Goal: Obtain resource: Download file/media

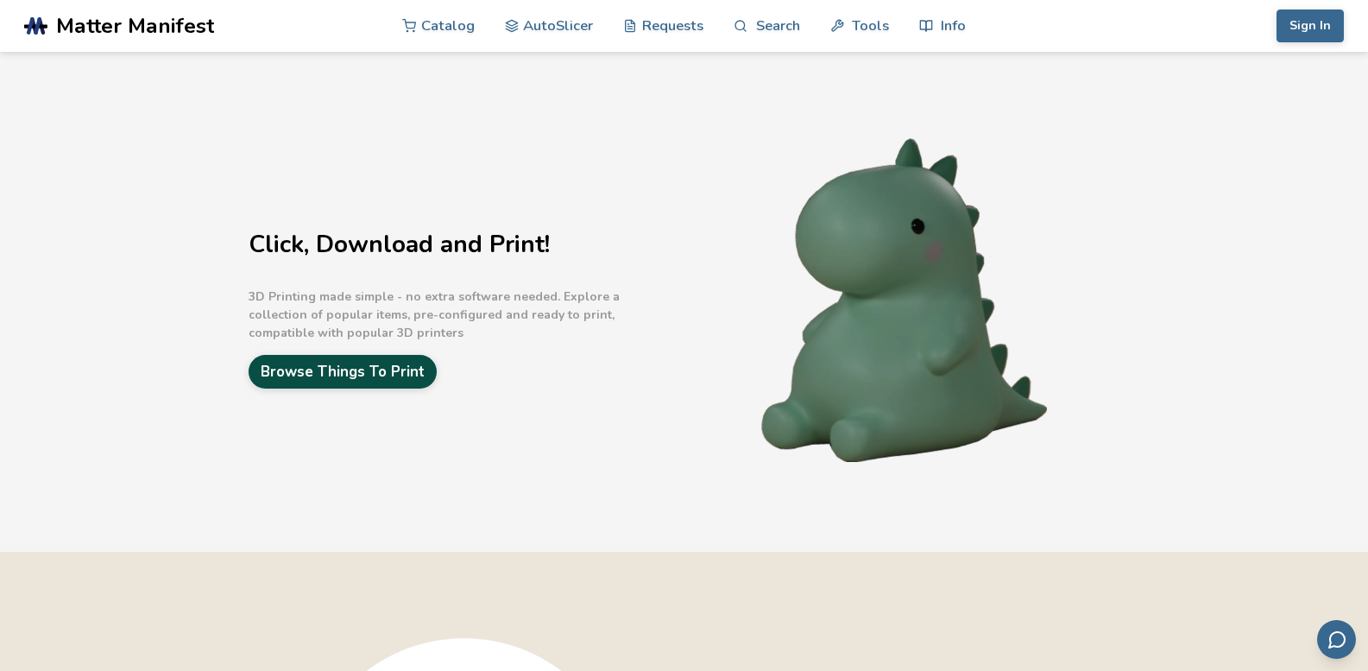
click at [367, 380] on link "Browse Things To Print" at bounding box center [343, 372] width 188 height 34
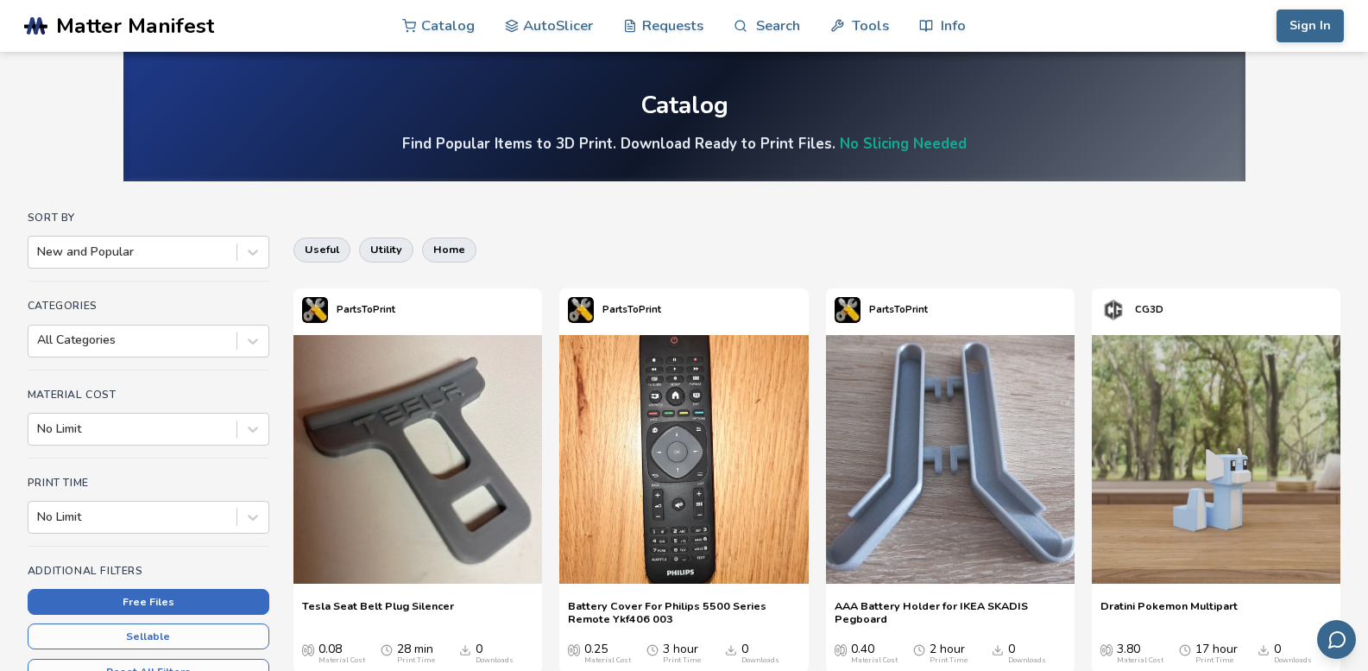
click at [104, 602] on button "Free Files" at bounding box center [149, 602] width 242 height 26
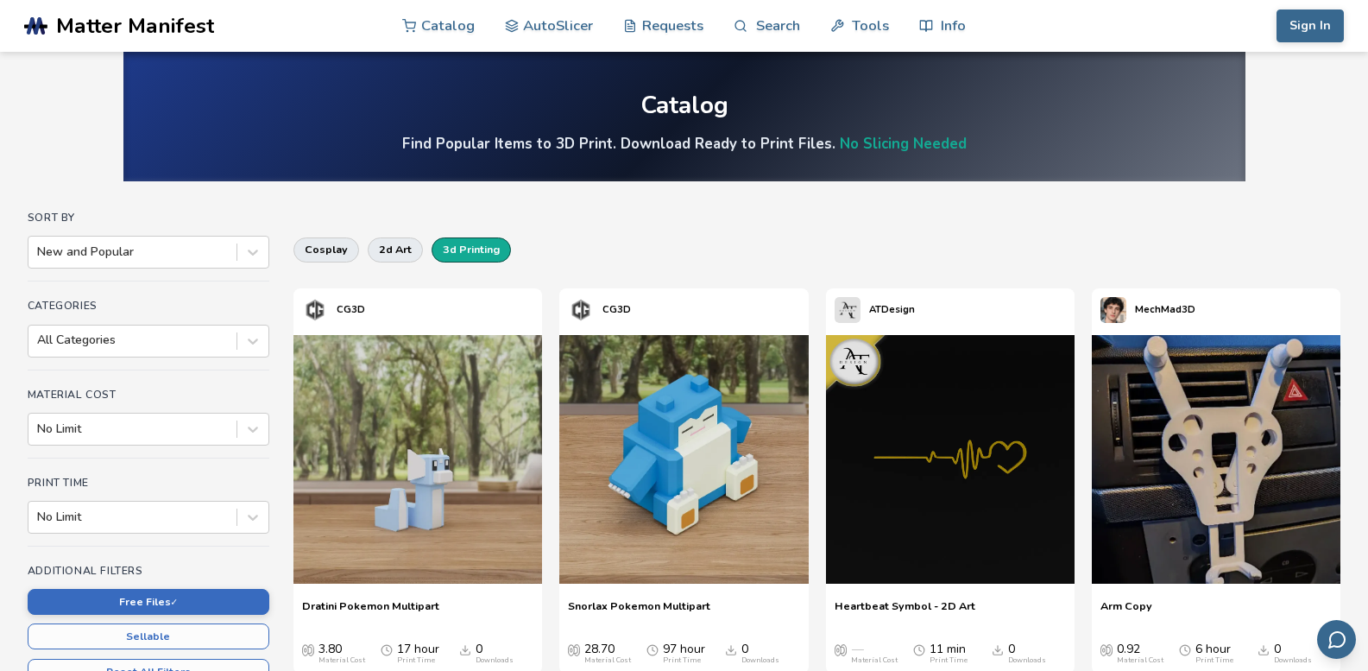
click at [465, 250] on button "3d printing" at bounding box center [471, 249] width 79 height 24
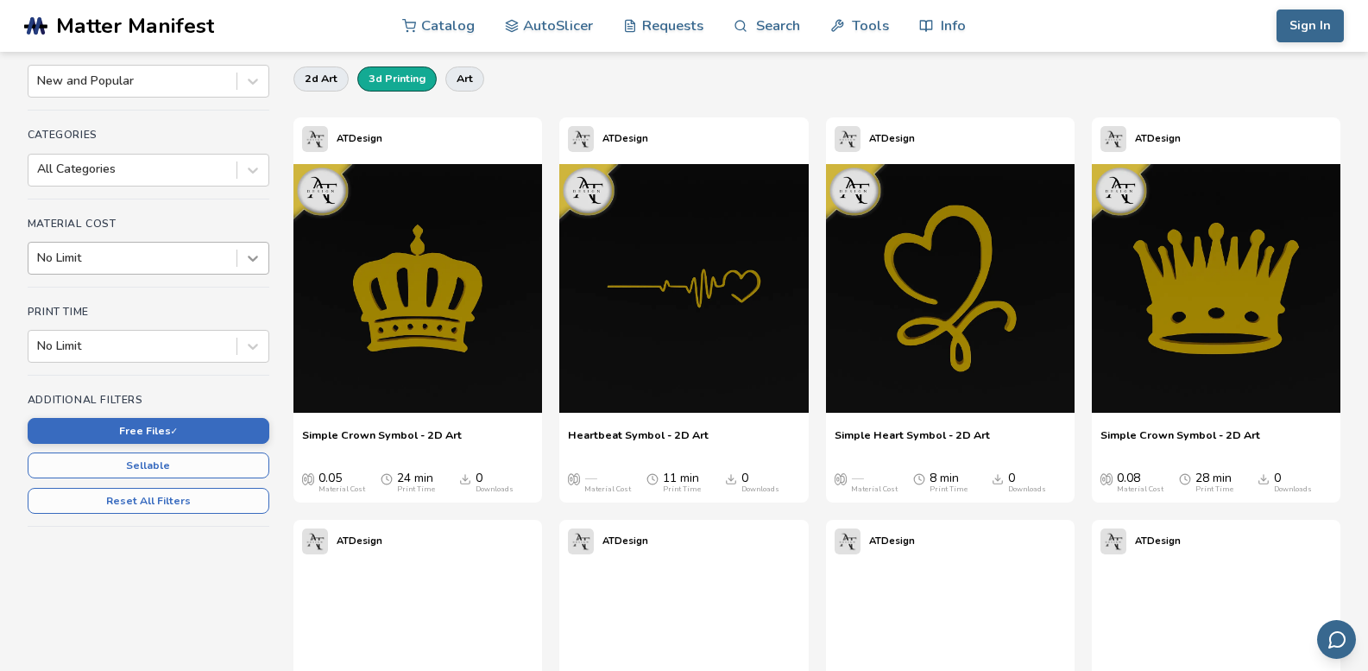
scroll to position [173, 0]
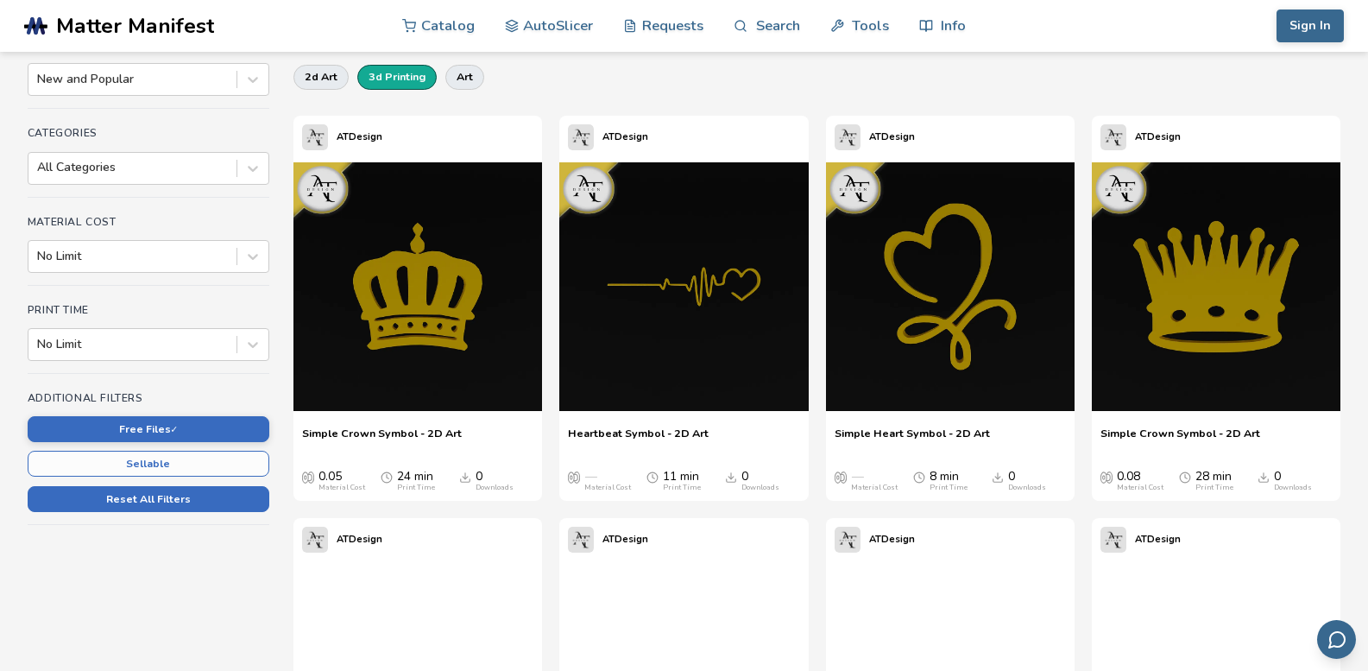
click at [154, 509] on button "Reset All Filters" at bounding box center [149, 499] width 242 height 26
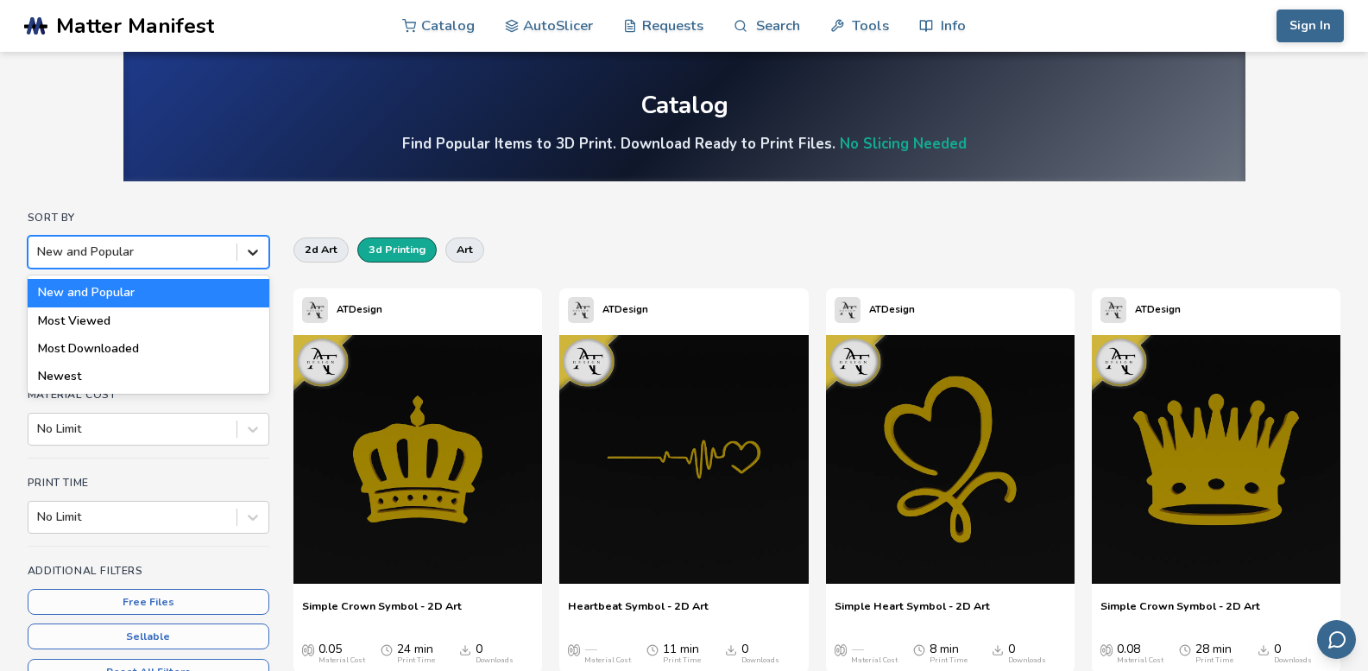
click at [250, 264] on div at bounding box center [252, 252] width 31 height 31
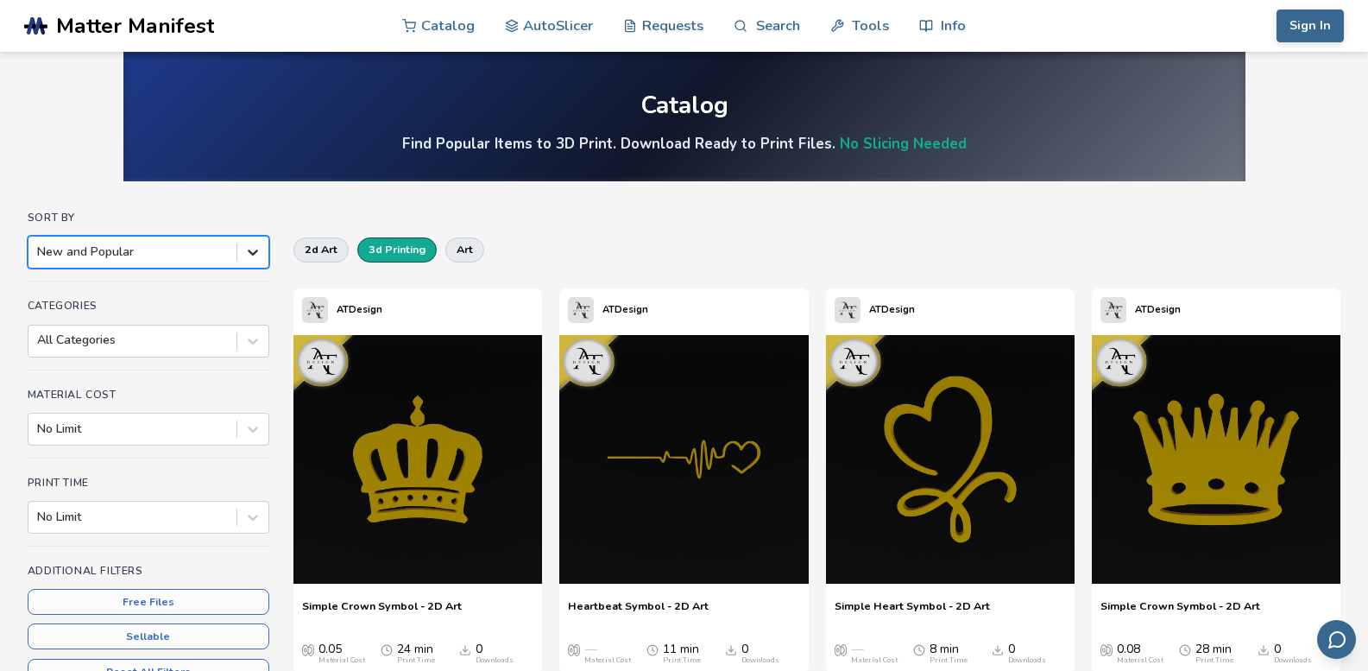
click at [250, 264] on div at bounding box center [252, 252] width 31 height 31
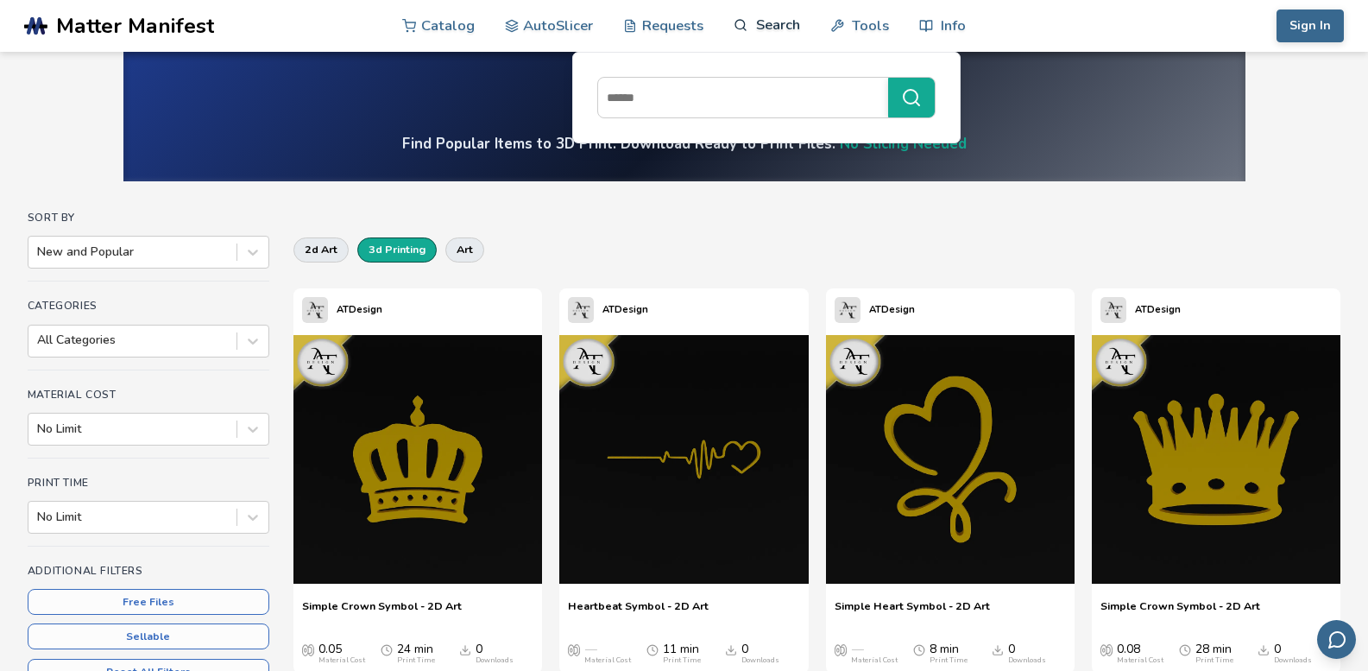
click at [754, 16] on link "Search" at bounding box center [767, 25] width 66 height 52
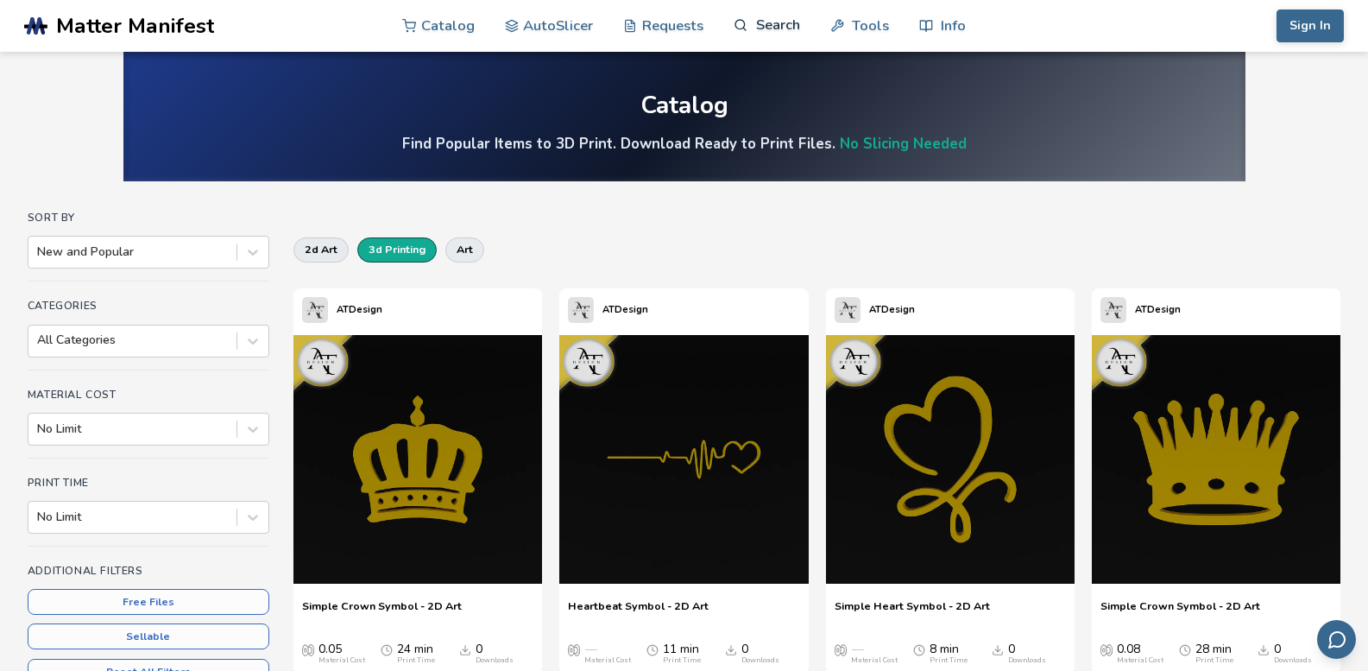
click at [771, 18] on link "Search" at bounding box center [767, 25] width 66 height 52
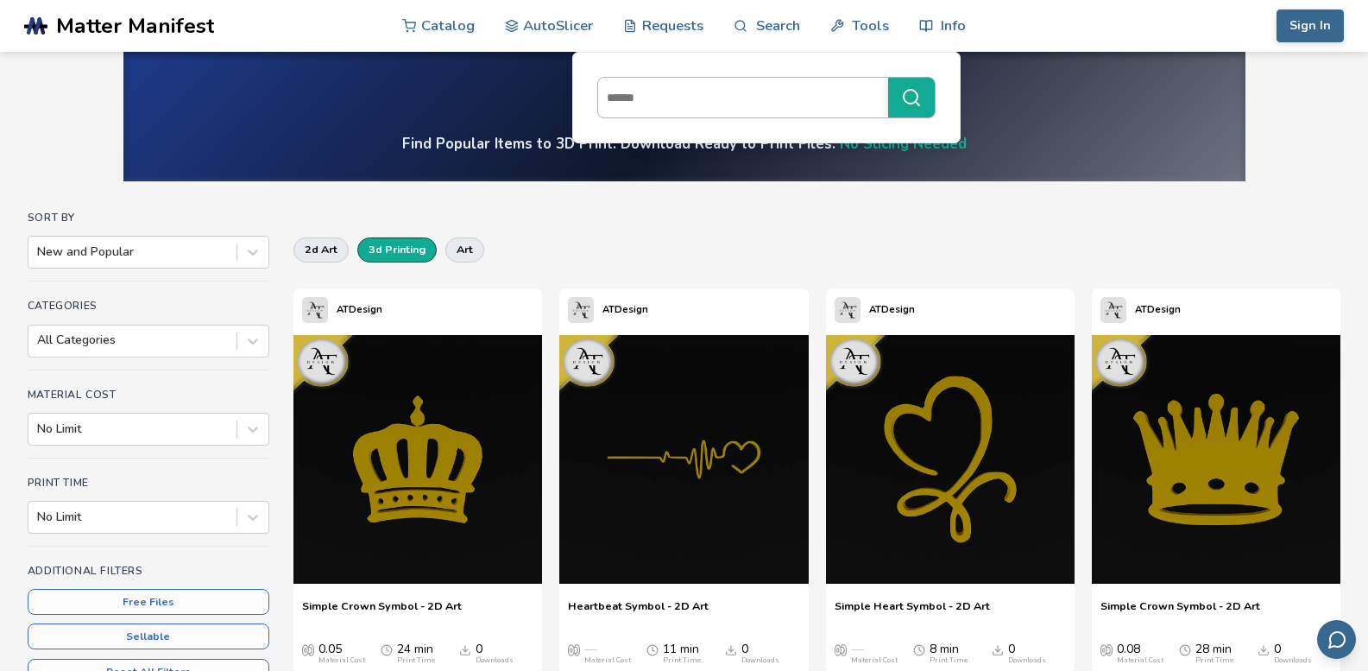
click at [722, 90] on input at bounding box center [738, 97] width 281 height 31
click at [767, 33] on link "Search" at bounding box center [767, 25] width 66 height 52
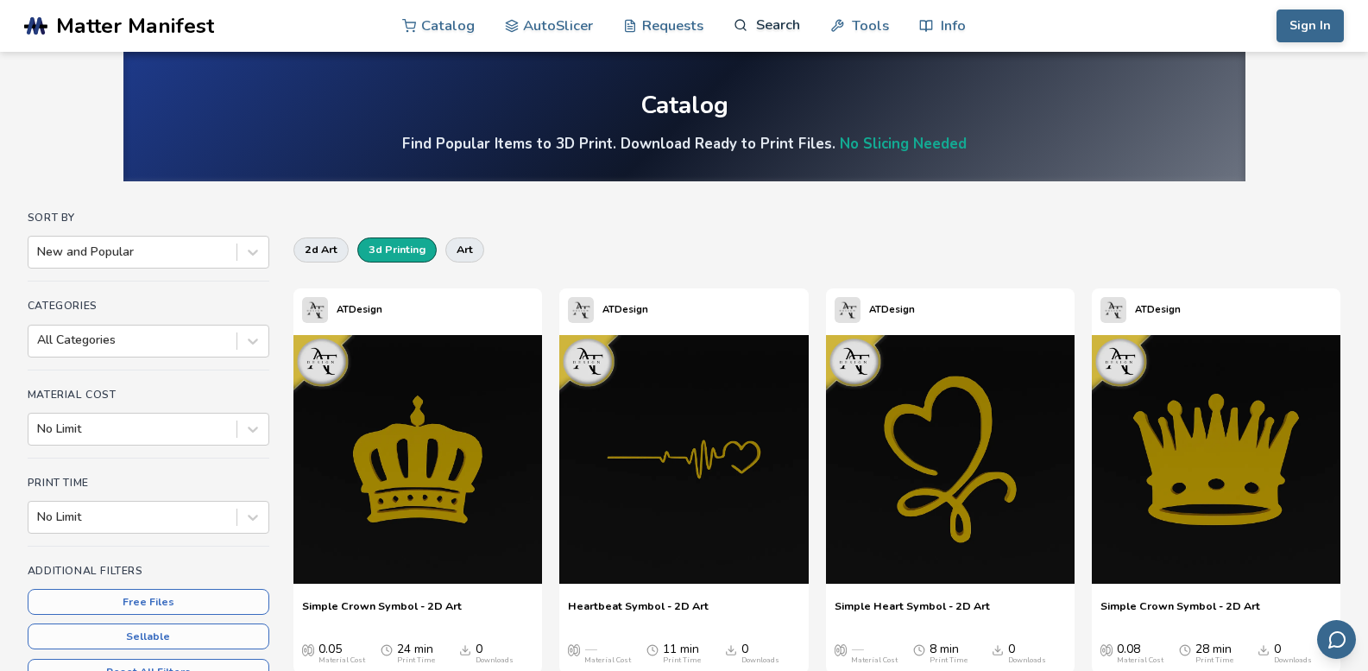
click at [765, 31] on link "Search" at bounding box center [767, 25] width 66 height 52
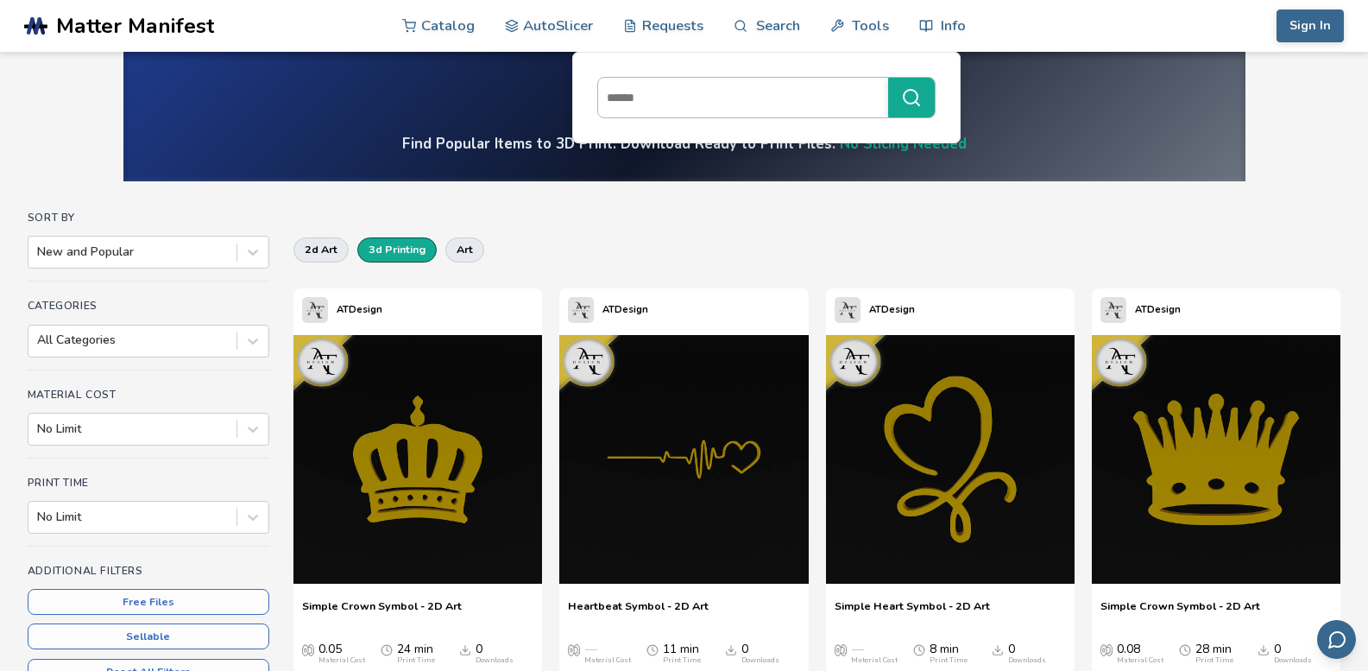
click at [686, 97] on input at bounding box center [738, 97] width 281 height 31
click at [755, 89] on input at bounding box center [738, 97] width 281 height 31
type input "****"
click at [888, 78] on button "****" at bounding box center [911, 98] width 47 height 40
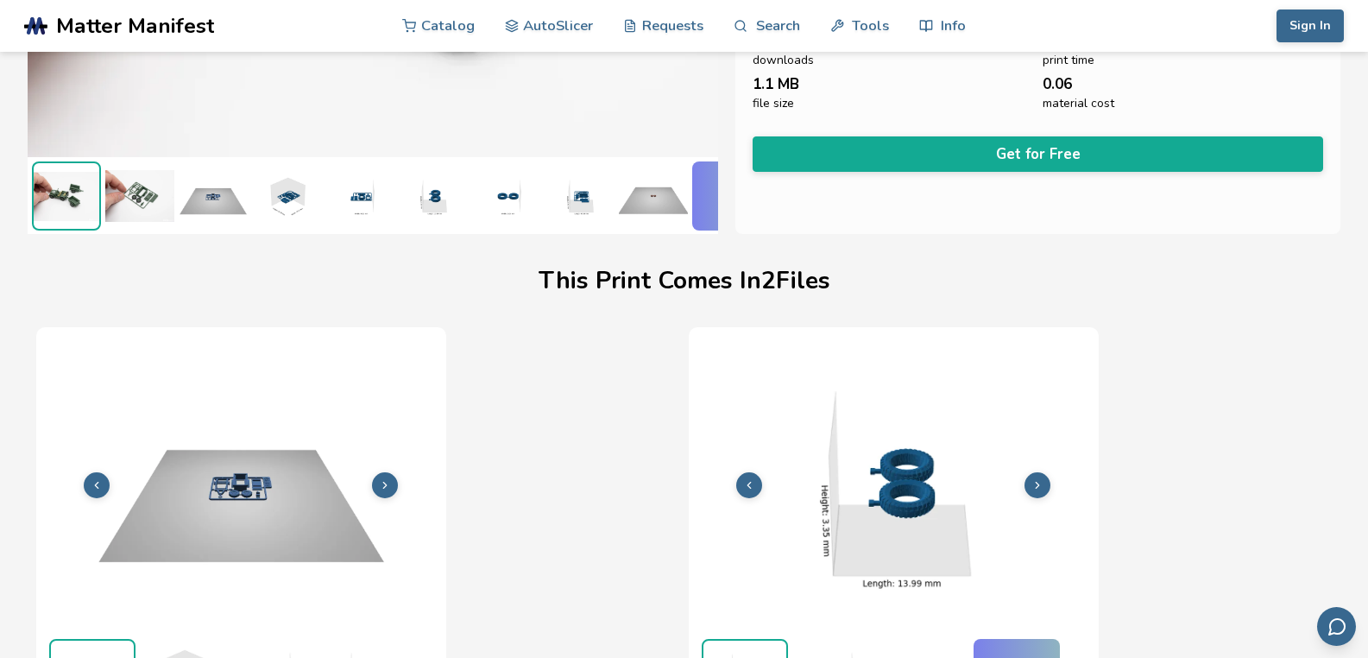
scroll to position [359, 7]
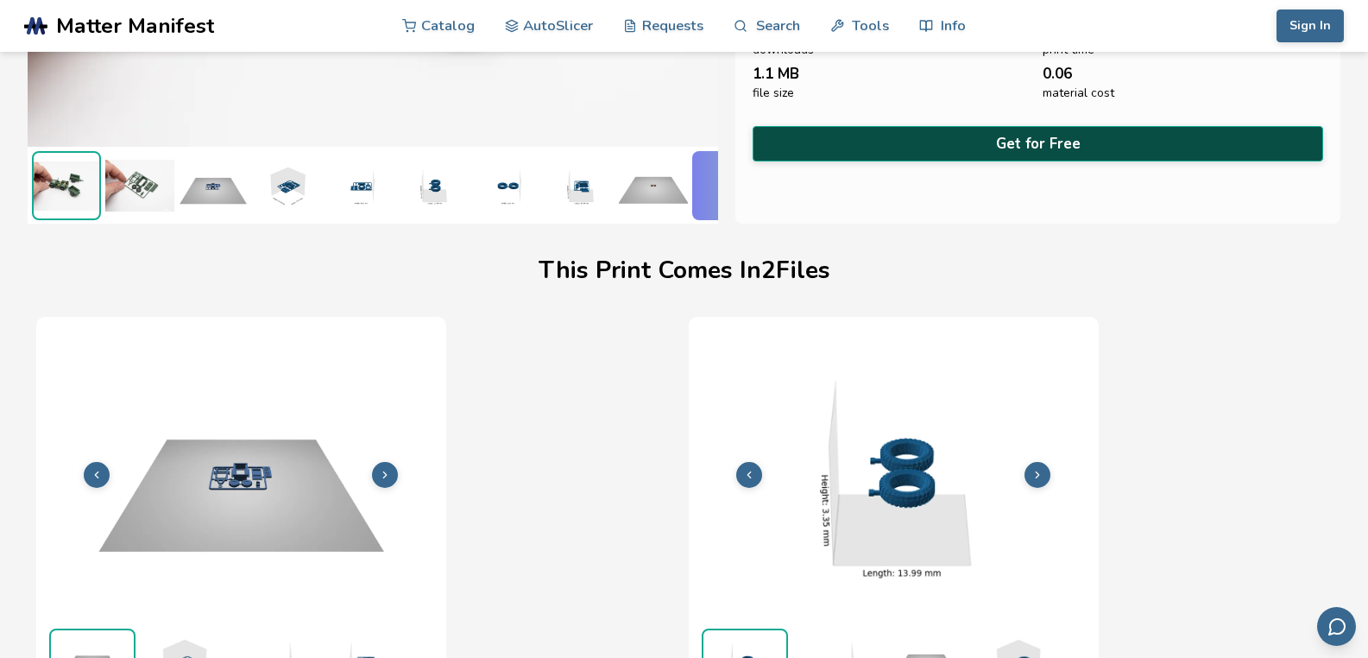
click at [921, 143] on button "Get for Free" at bounding box center [1039, 143] width 572 height 35
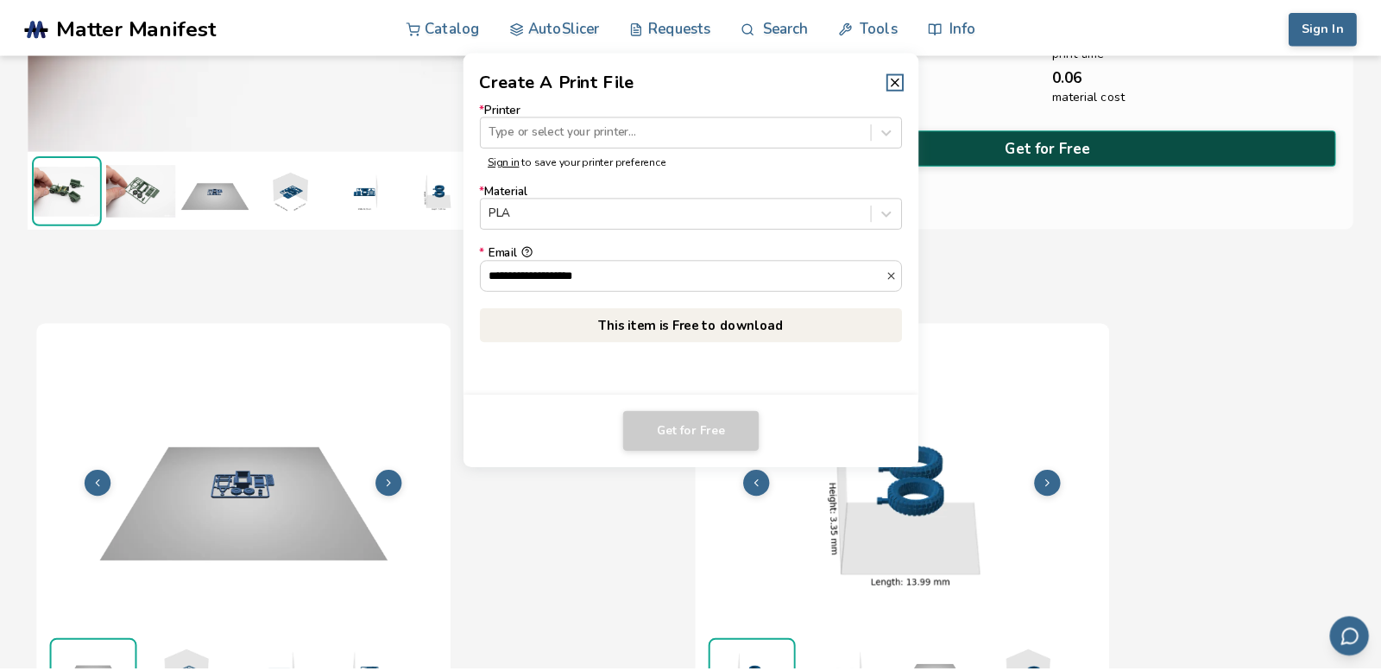
scroll to position [359, 0]
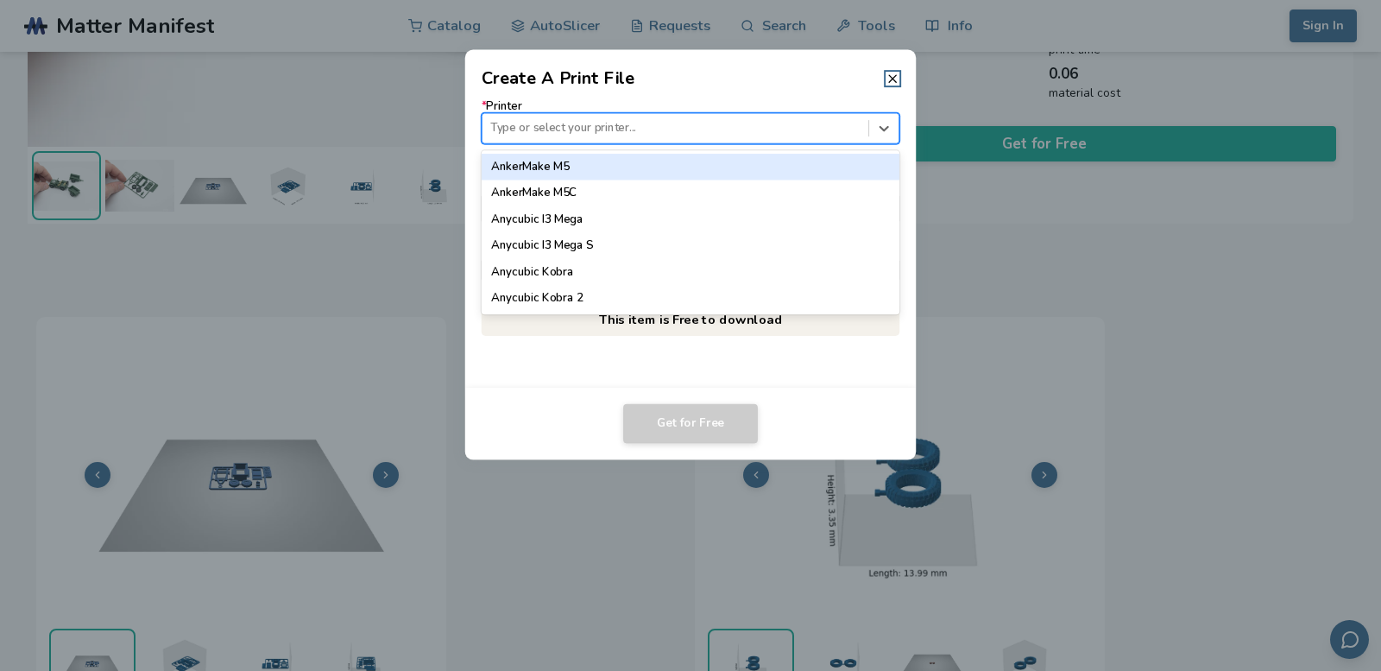
click at [610, 129] on div at bounding box center [675, 128] width 370 height 16
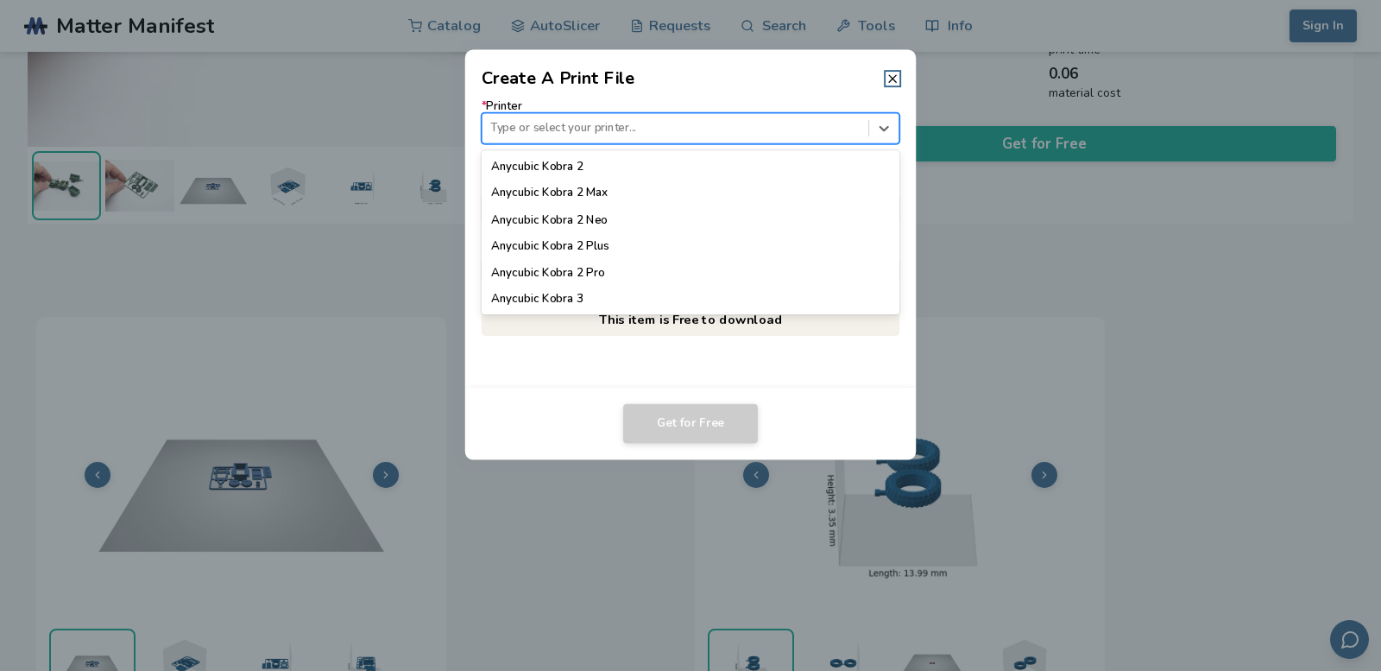
scroll to position [259, 0]
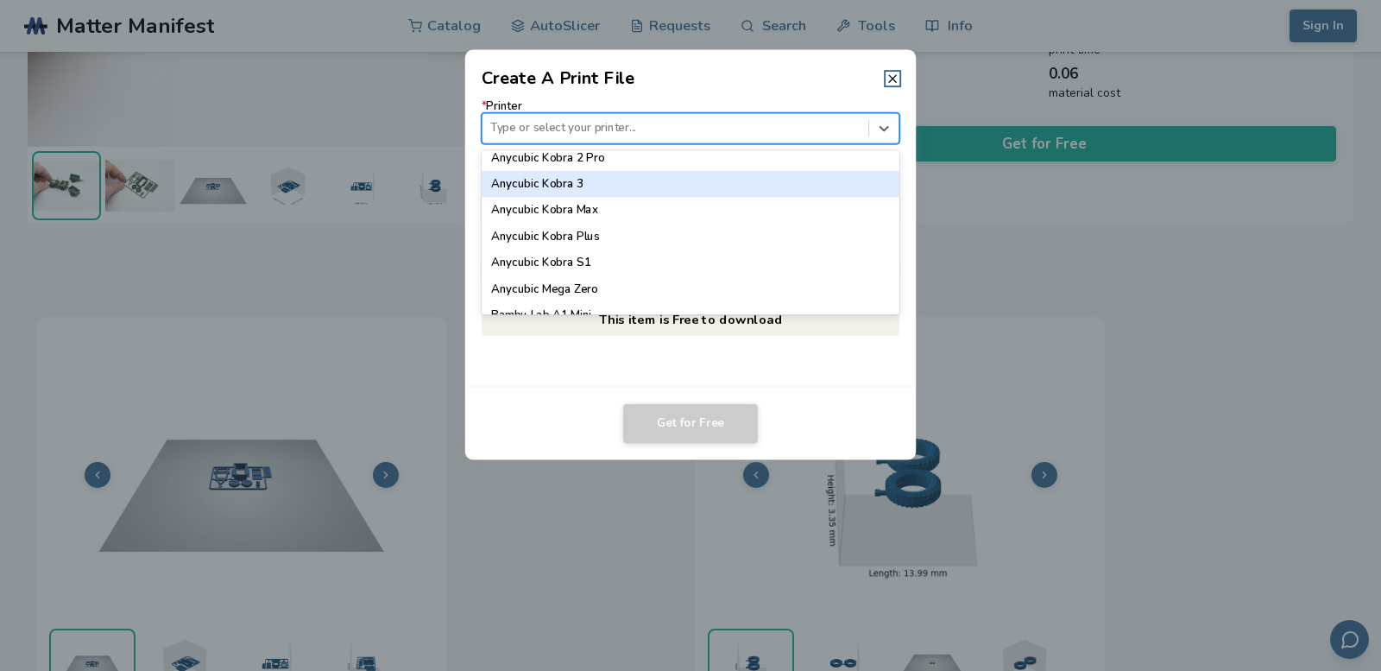
type input "*"
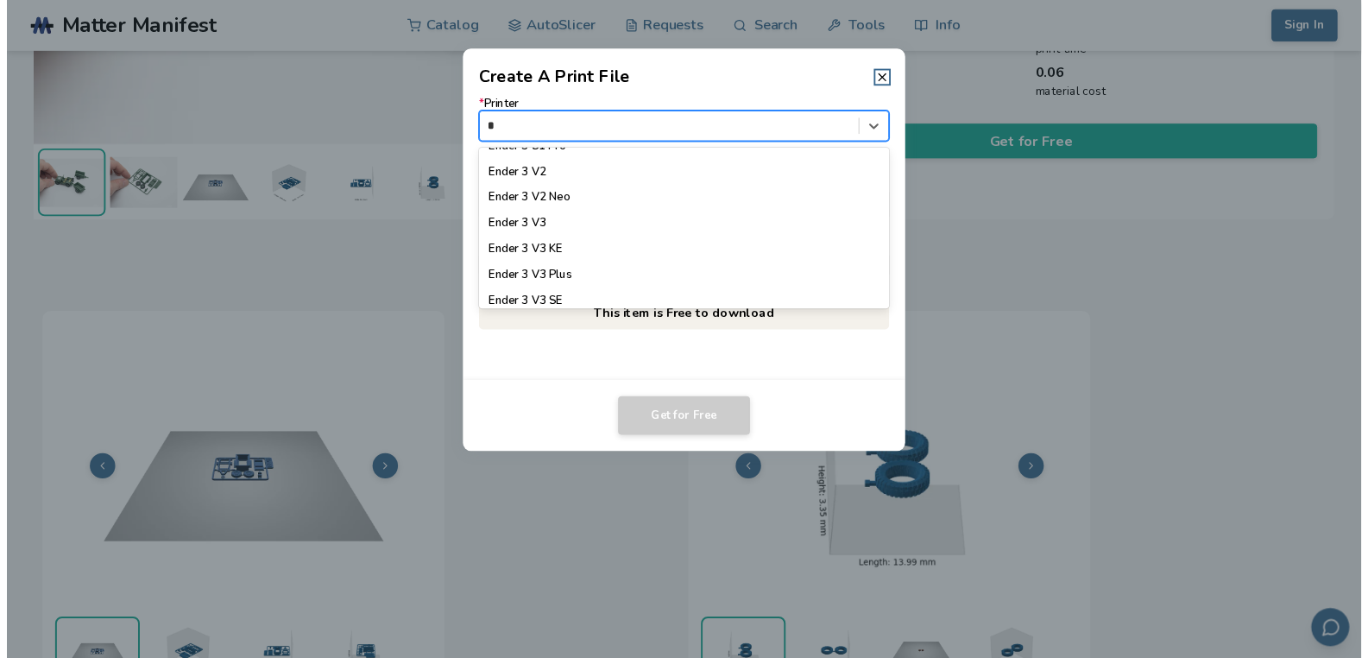
scroll to position [1209, 0]
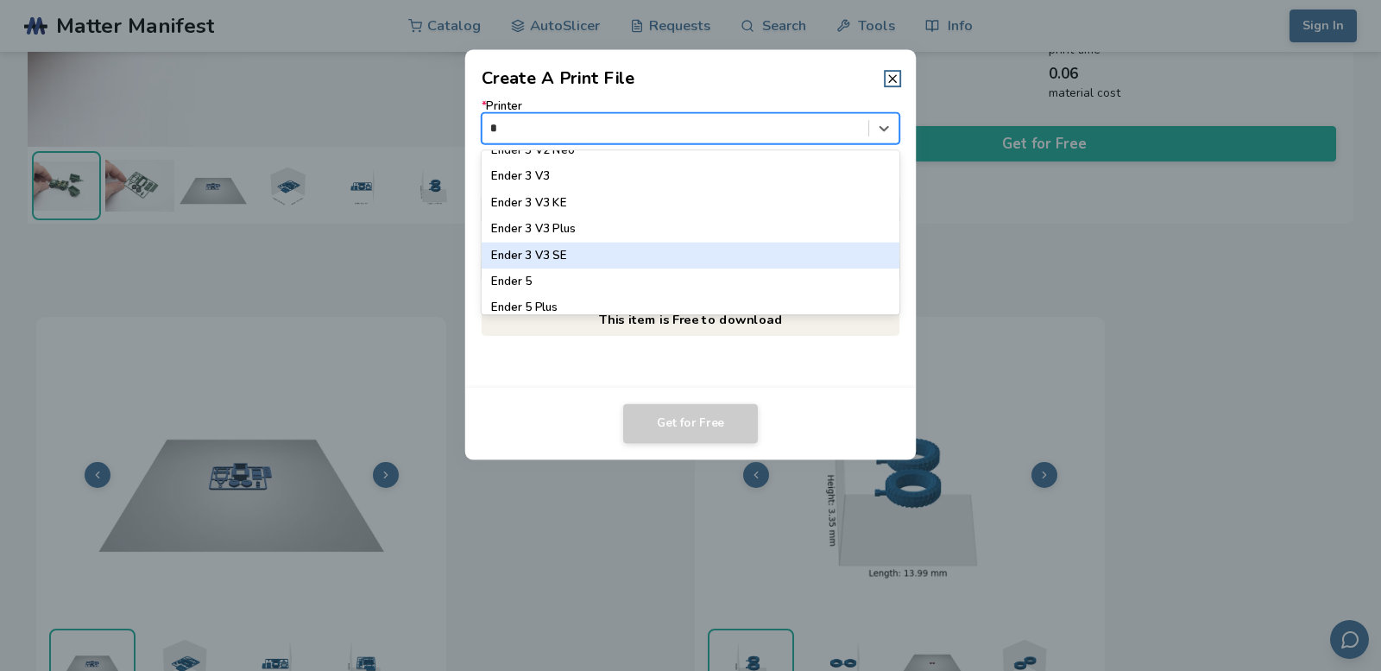
click at [624, 252] on div "Ender 3 V3 SE" at bounding box center [691, 256] width 419 height 26
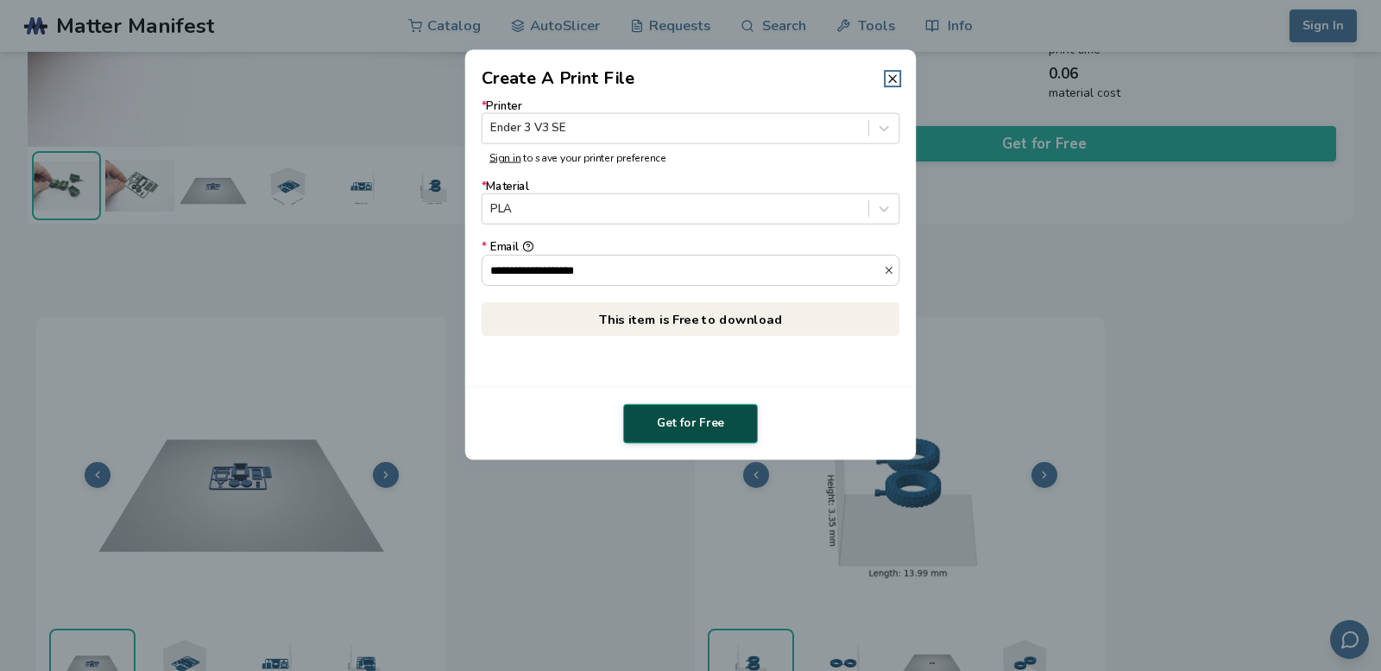
click at [690, 420] on button "Get for Free" at bounding box center [690, 424] width 135 height 40
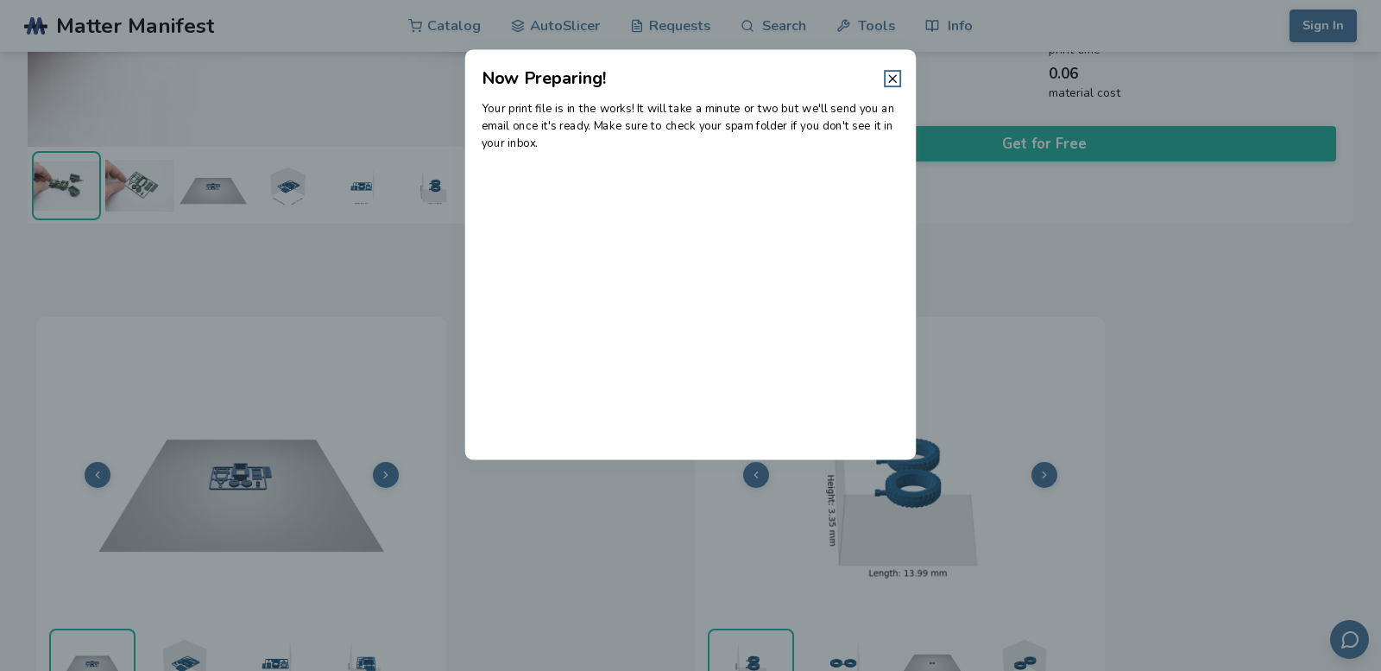
click at [887, 88] on header "Now Preparing!" at bounding box center [691, 69] width 452 height 41
click at [896, 73] on icon at bounding box center [893, 79] width 14 height 14
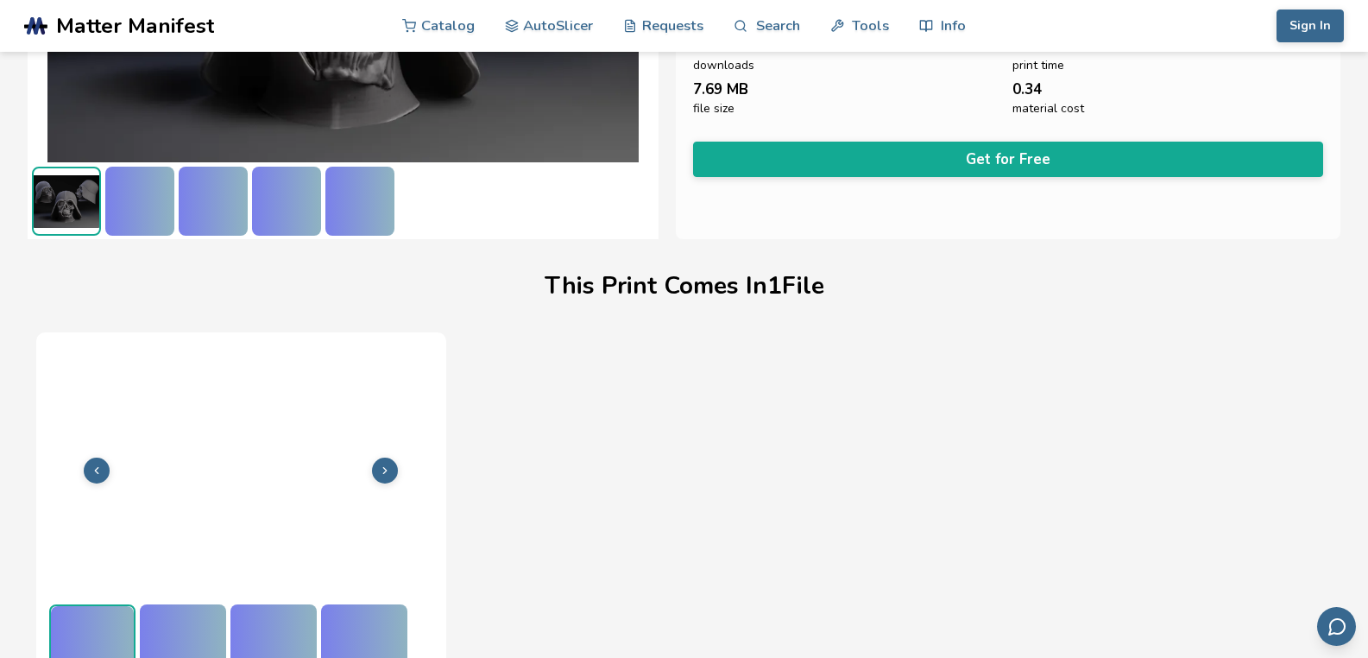
scroll to position [359, 0]
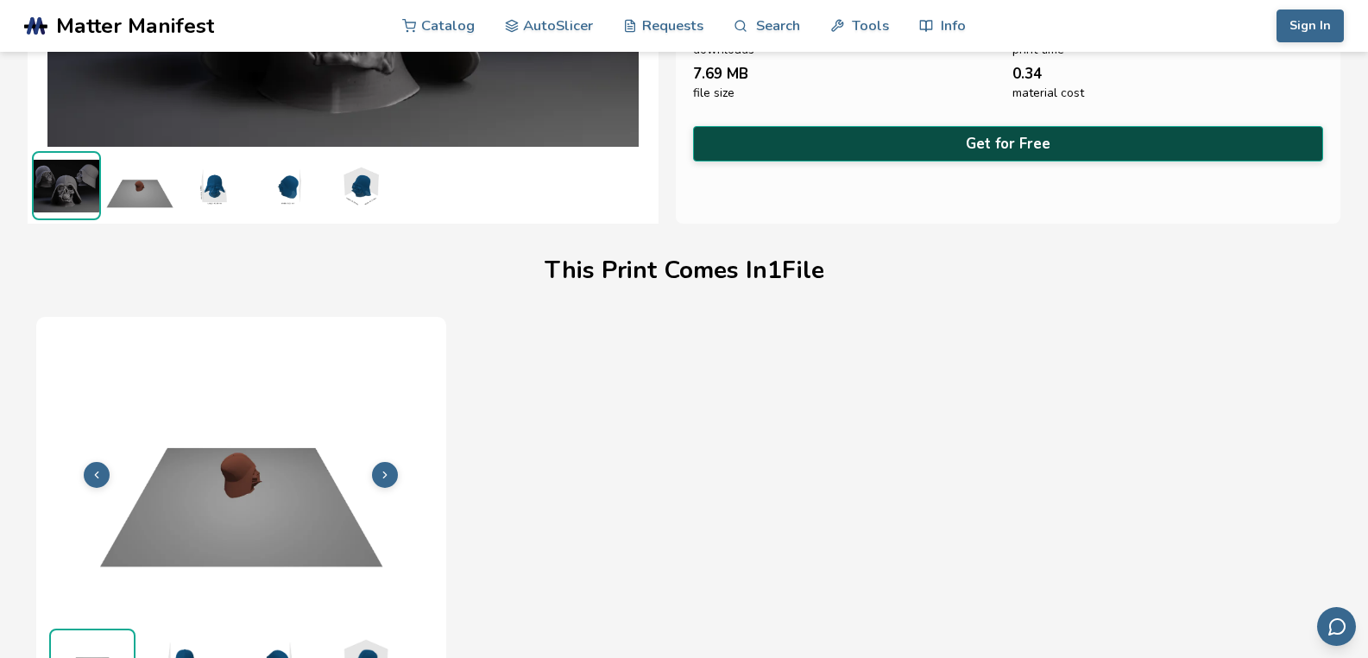
click at [883, 137] on button "Get for Free" at bounding box center [1008, 143] width 631 height 35
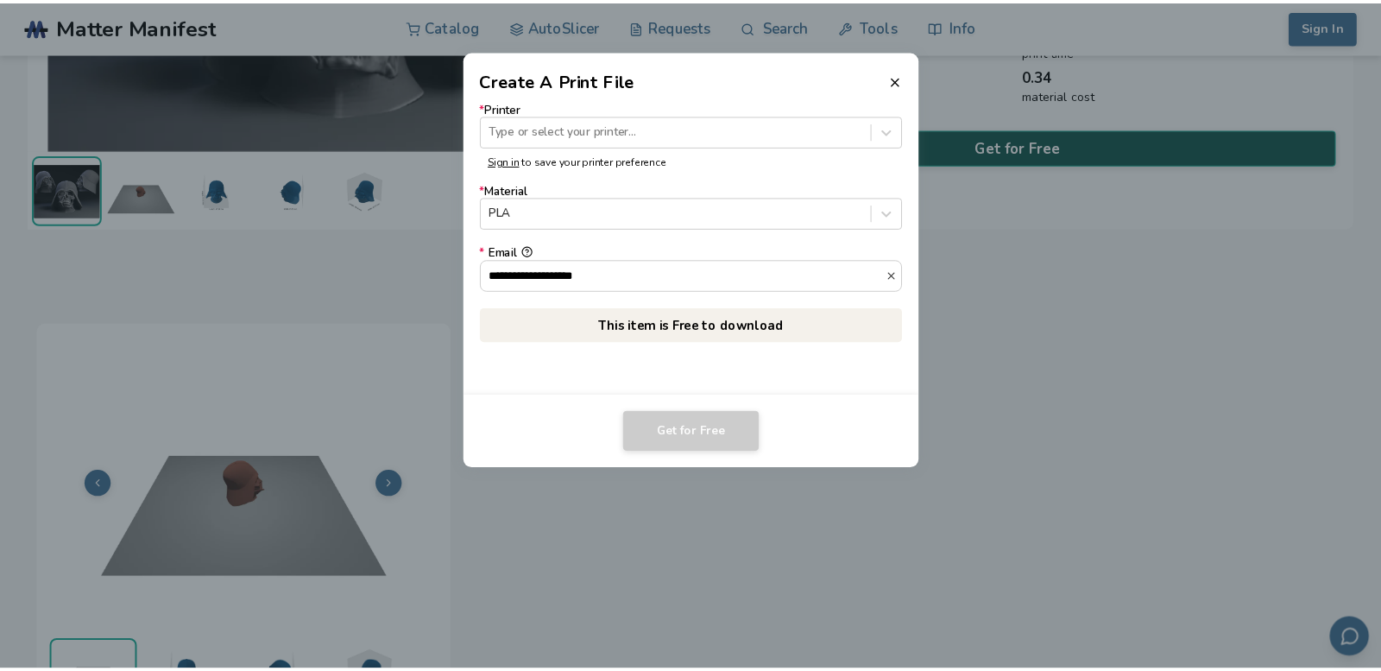
scroll to position [357, 0]
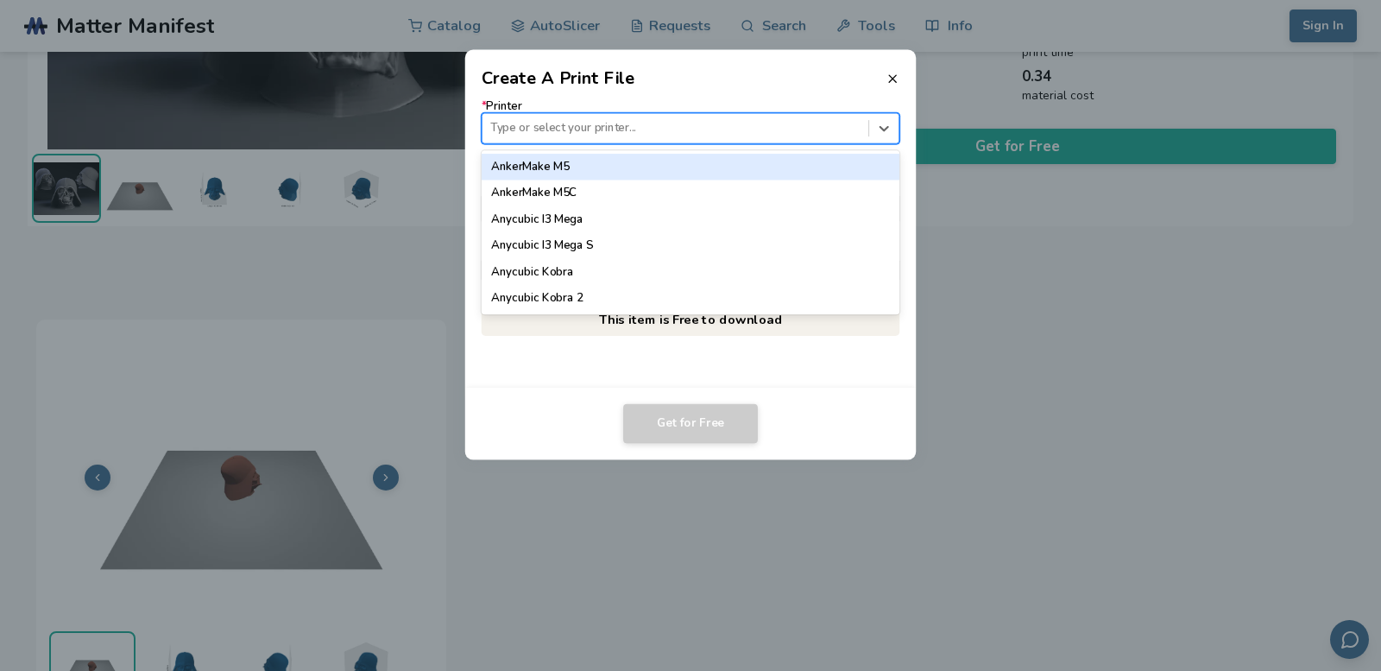
click at [595, 136] on div at bounding box center [675, 128] width 370 height 16
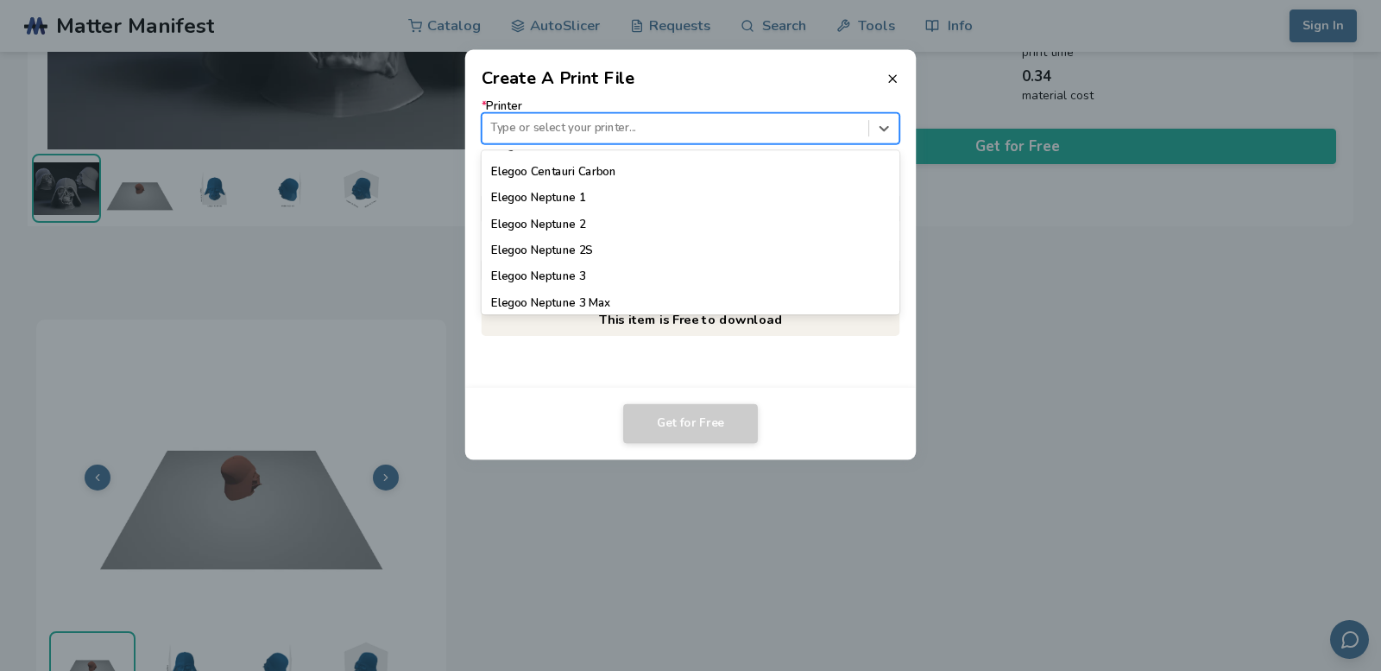
scroll to position [1209, 0]
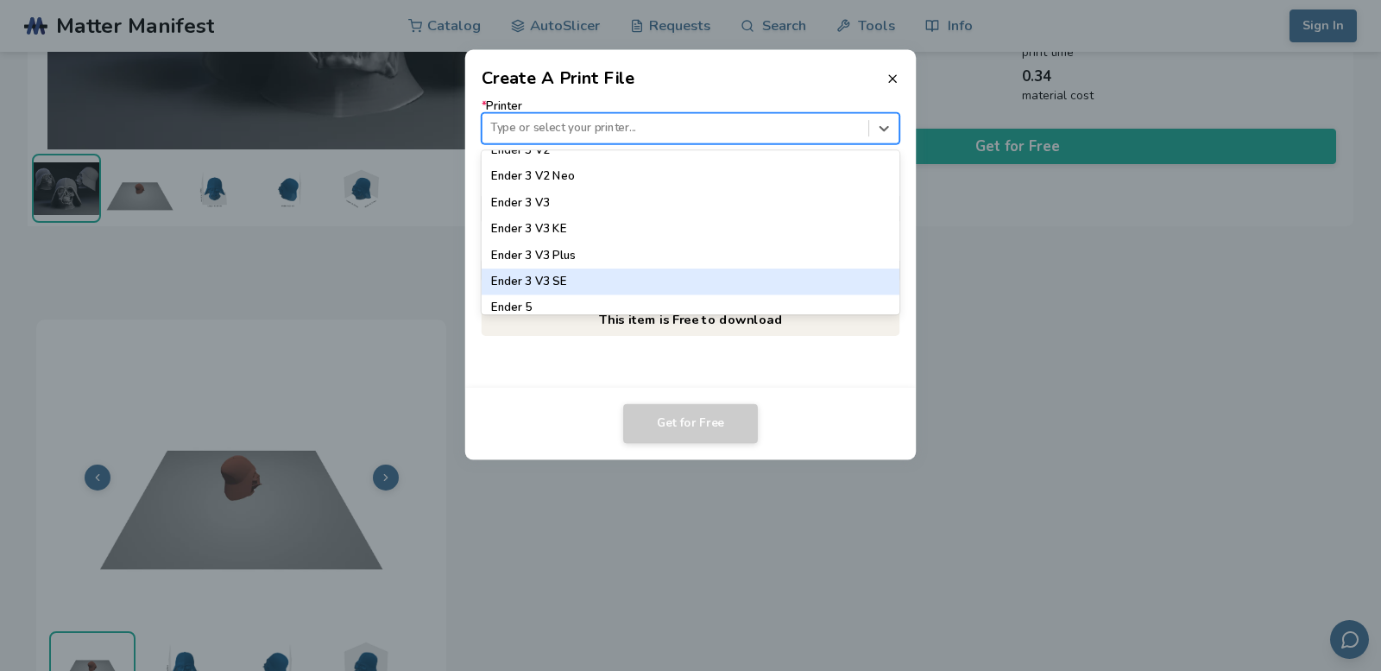
click at [555, 279] on div "Ender 3 V3 SE" at bounding box center [691, 282] width 419 height 26
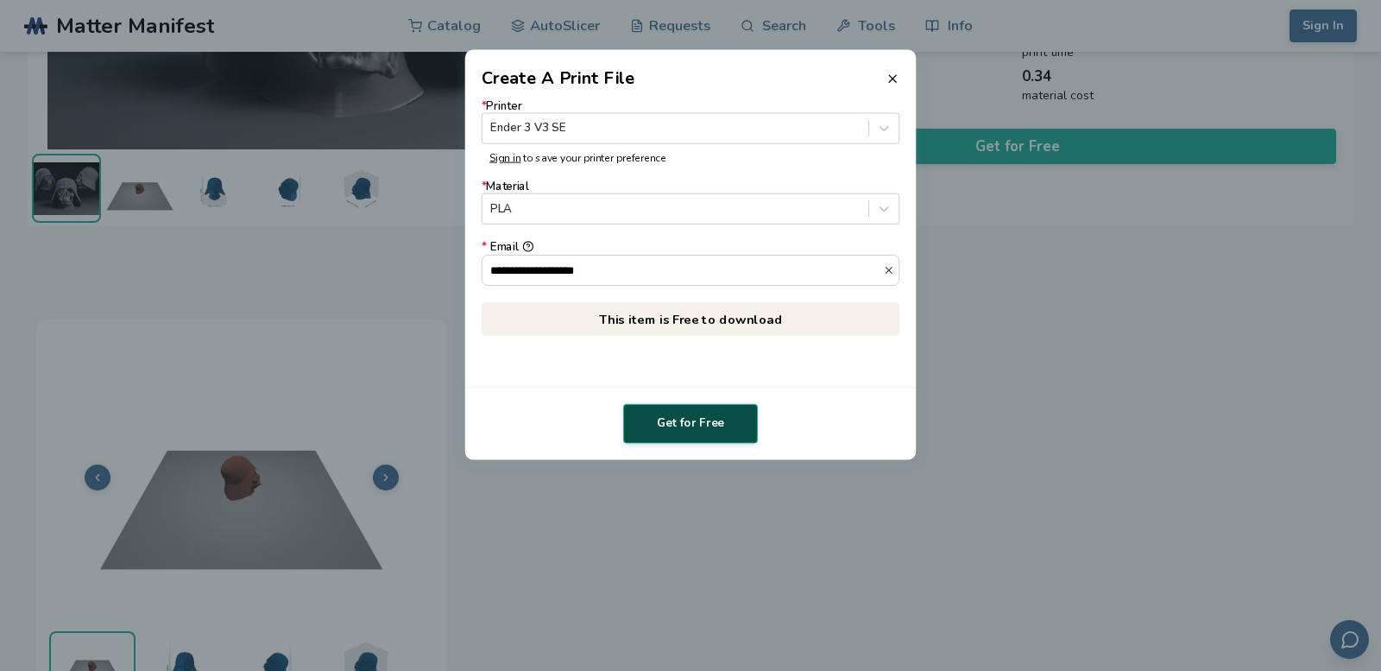
click at [686, 428] on button "Get for Free" at bounding box center [690, 424] width 135 height 40
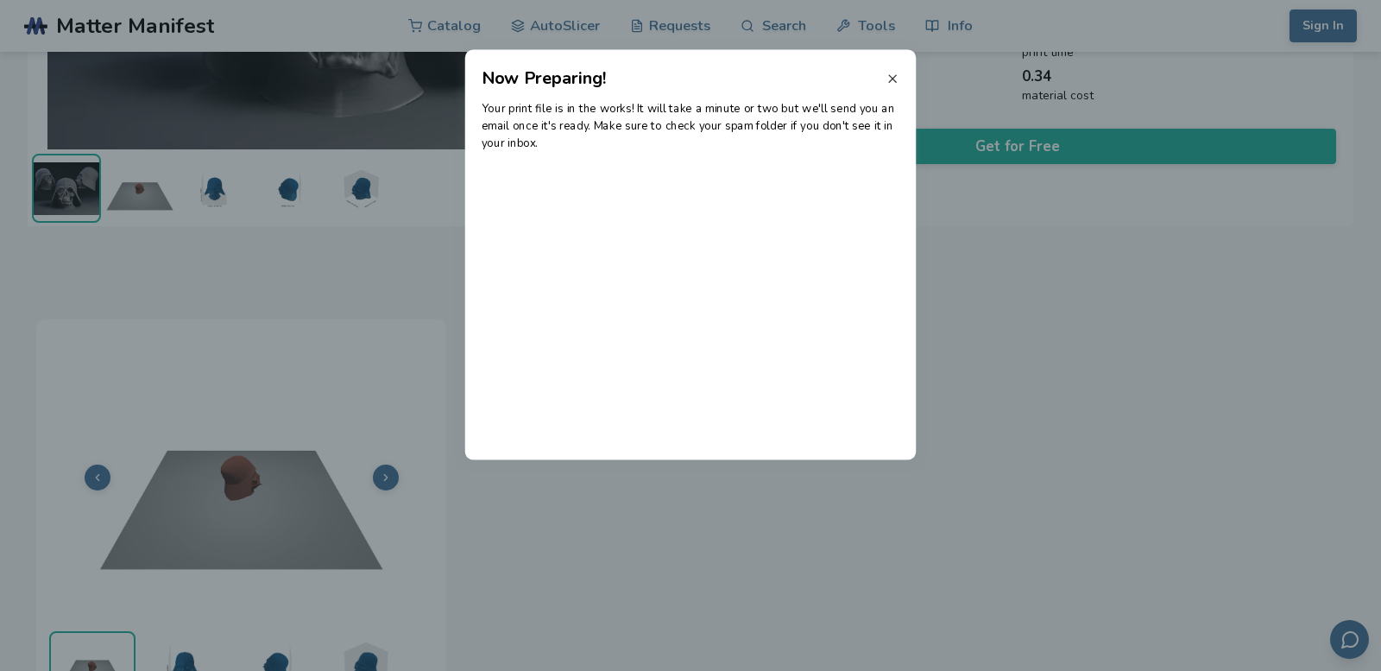
click at [893, 77] on icon at bounding box center [893, 79] width 14 height 14
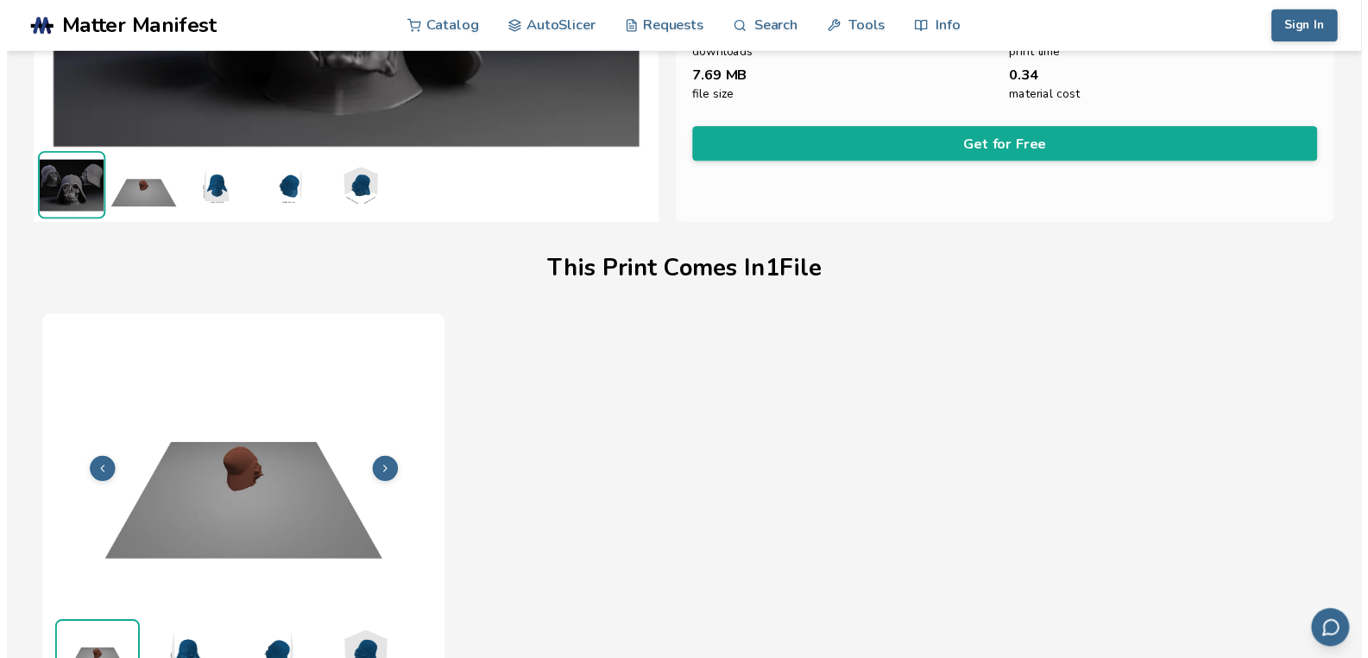
scroll to position [359, 0]
